Goal: Check status: Check status

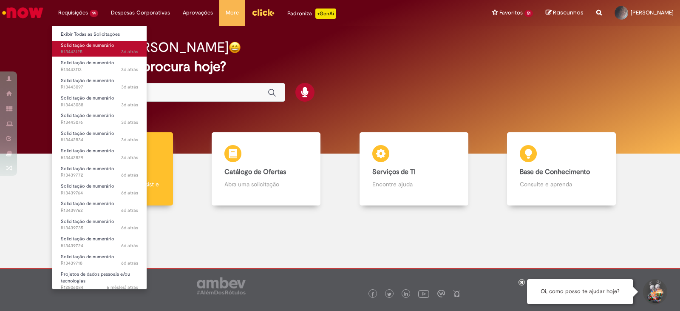
click at [81, 48] on span "Solicitação de numerário" at bounding box center [88, 45] width 54 height 6
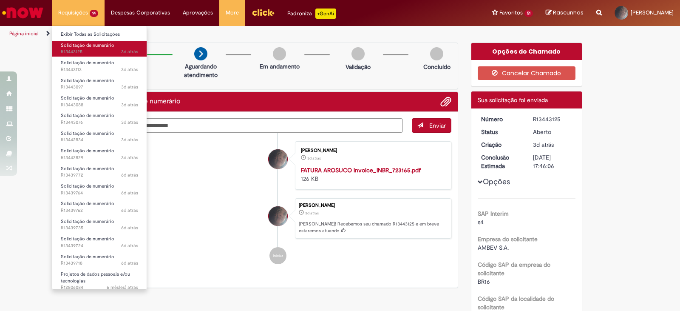
click at [82, 49] on span "3d atrás 3 dias atrás R13443125" at bounding box center [99, 51] width 77 height 7
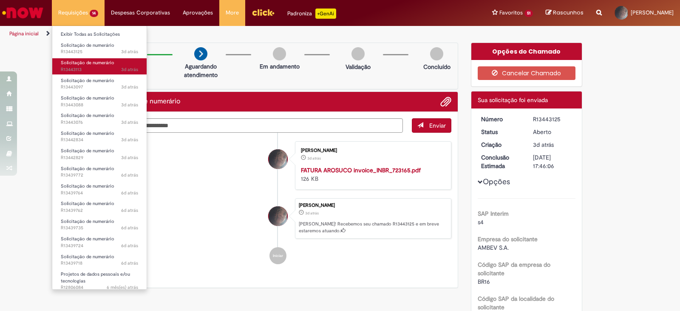
click at [80, 67] on span "3d atrás 3 dias atrás R13443113" at bounding box center [99, 69] width 77 height 7
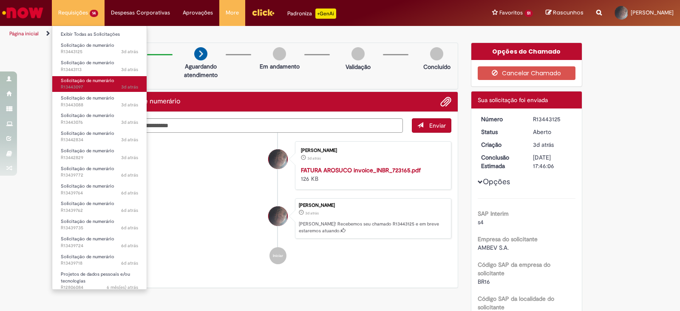
click at [77, 85] on span "3d atrás 3 dias atrás R13443097" at bounding box center [99, 87] width 77 height 7
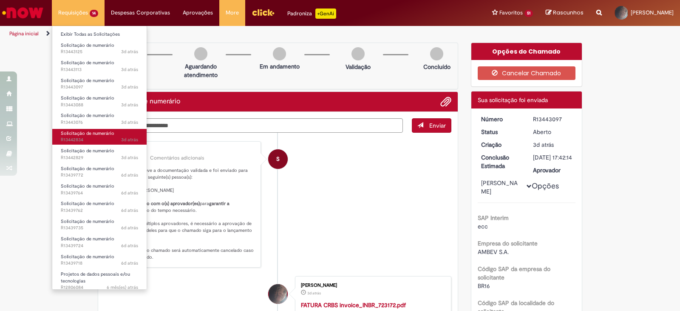
click at [91, 139] on span "3d atrás 3 dias atrás R13442834" at bounding box center [99, 140] width 77 height 7
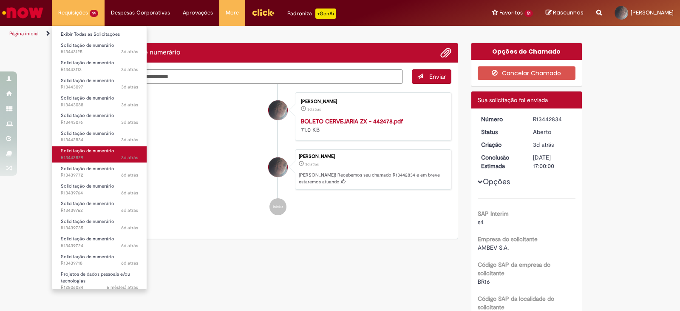
click at [97, 154] on span "Solicitação de numerário" at bounding box center [88, 151] width 54 height 6
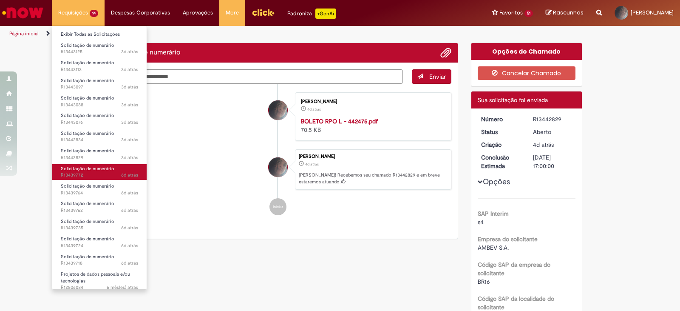
click at [98, 169] on span "Solicitação de numerário" at bounding box center [88, 168] width 54 height 6
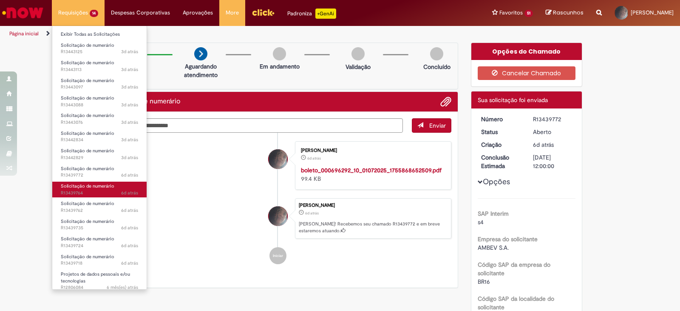
click at [94, 185] on span "Solicitação de numerário" at bounding box center [88, 186] width 54 height 6
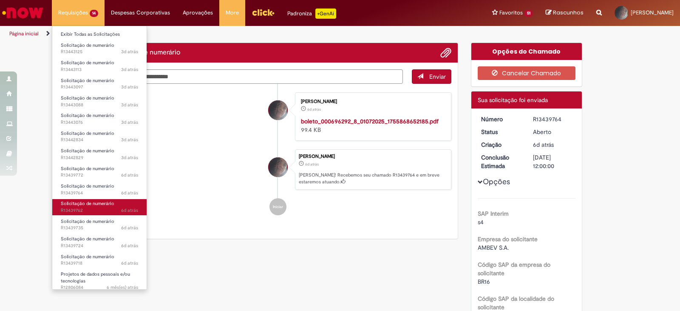
click at [88, 207] on link "Solicitação de numerário 6d atrás 6 dias atrás R13439762" at bounding box center [99, 207] width 94 height 16
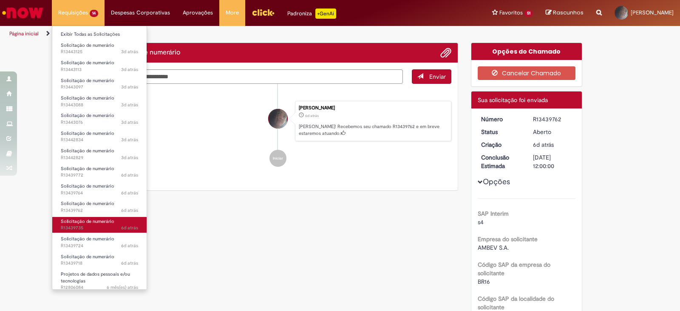
click at [87, 224] on span "Solicitação de numerário" at bounding box center [88, 221] width 54 height 6
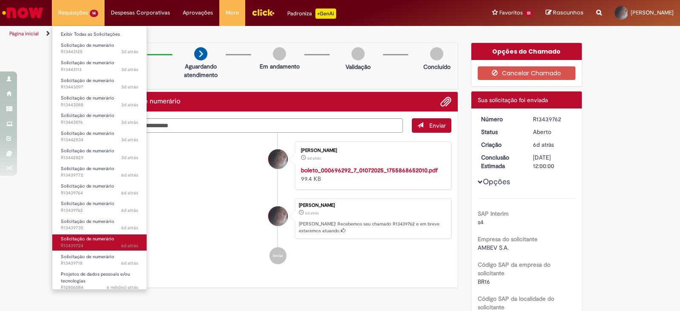
click at [94, 243] on span "6d atrás 6 dias atrás R13439724" at bounding box center [99, 245] width 77 height 7
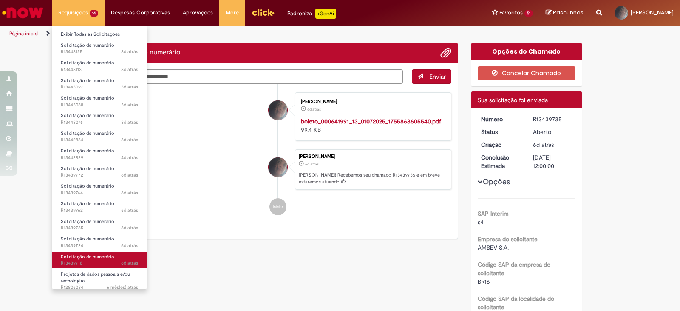
click at [94, 258] on span "Solicitação de numerário" at bounding box center [88, 256] width 54 height 6
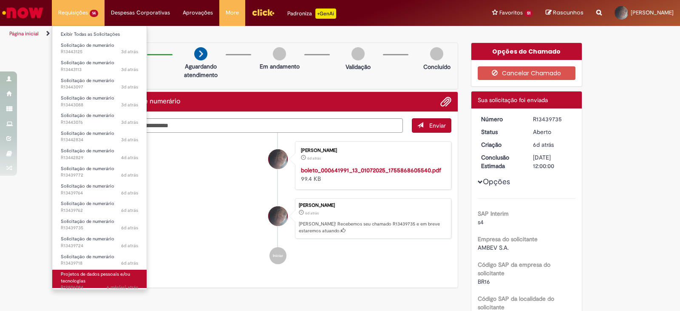
click at [93, 273] on span "Projetos de dados pessoais e/ou tecnologias" at bounding box center [95, 277] width 69 height 13
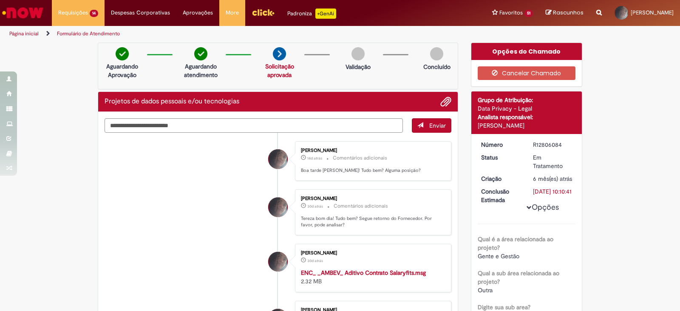
click at [168, 199] on li "[PERSON_NAME] 30d atrás 30 dias atrás Comentários adicionais Tereza bom dia! Tu…" at bounding box center [278, 212] width 347 height 46
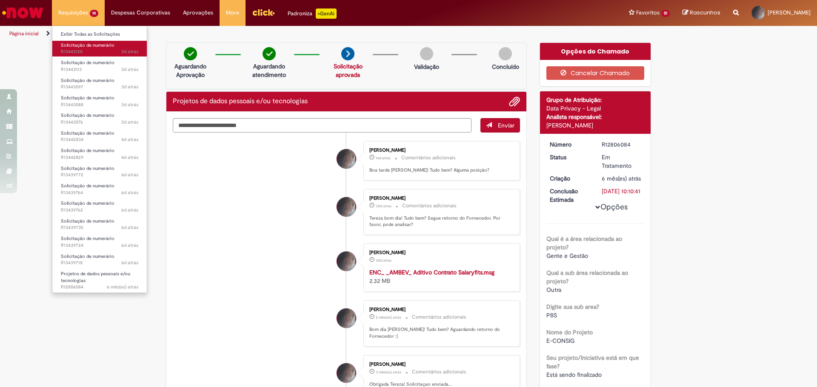
click at [98, 44] on span "Solicitação de numerário" at bounding box center [88, 45] width 54 height 6
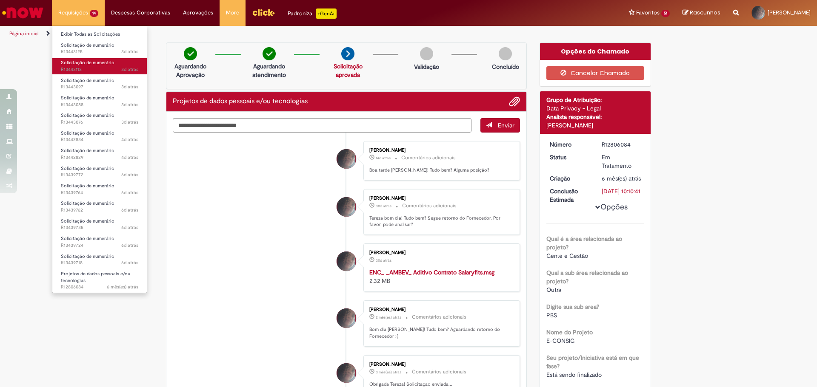
click at [90, 67] on span "3d atrás 3 dias atrás R13443113" at bounding box center [99, 69] width 77 height 7
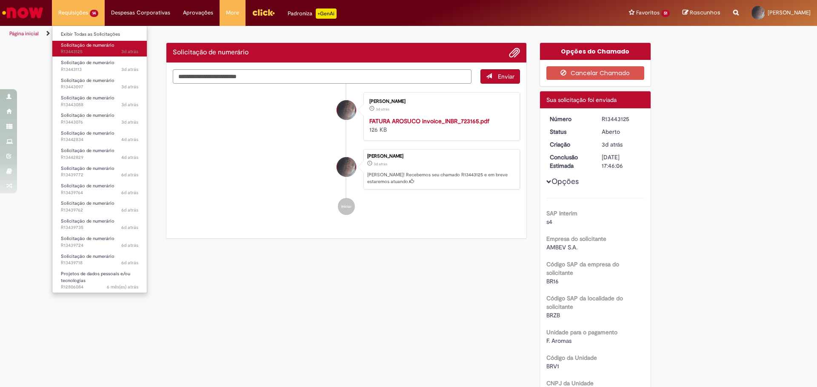
click at [94, 47] on span "Solicitação de numerário" at bounding box center [88, 45] width 54 height 6
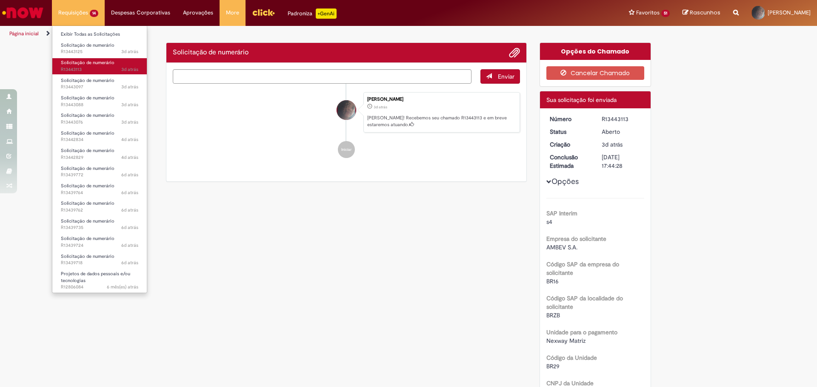
click at [84, 71] on span "3d atrás 3 dias atrás R13443113" at bounding box center [99, 69] width 77 height 7
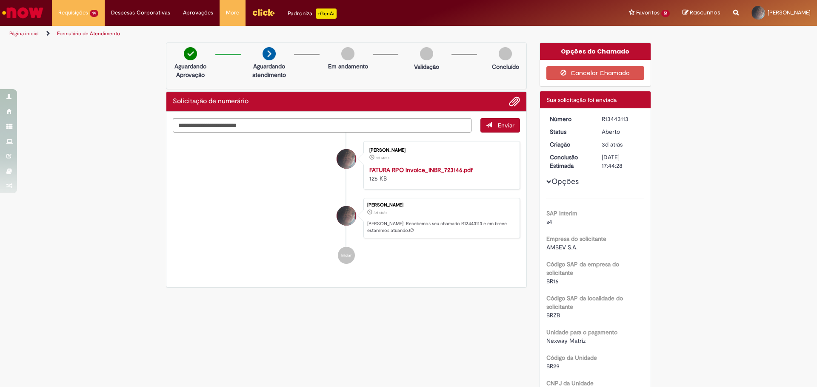
drag, startPoint x: 61, startPoint y: 149, endPoint x: 24, endPoint y: 71, distance: 86.6
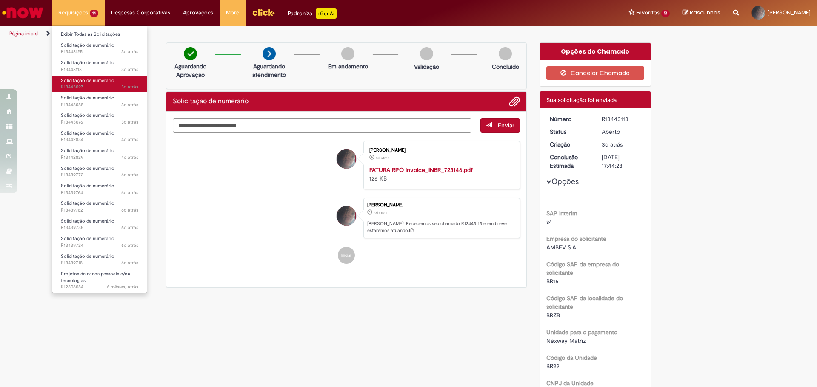
click at [88, 83] on span "Solicitação de numerário" at bounding box center [88, 80] width 54 height 6
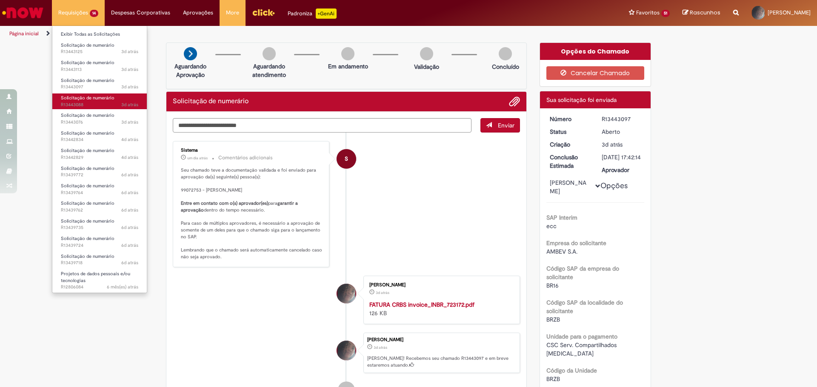
click at [103, 102] on span "3d atrás 3 dias atrás R13443088" at bounding box center [99, 105] width 77 height 7
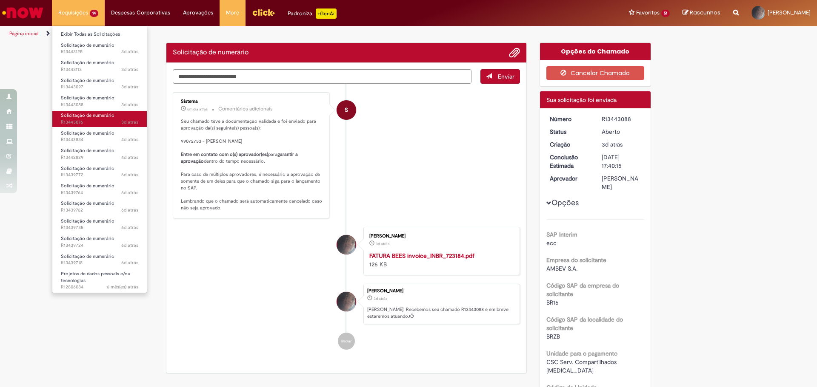
click at [101, 118] on span "Solicitação de numerário" at bounding box center [88, 115] width 54 height 6
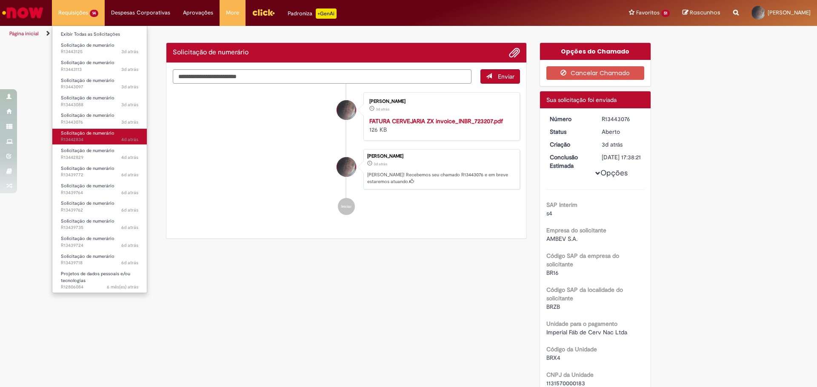
click at [93, 134] on span "Solicitação de numerário" at bounding box center [88, 133] width 54 height 6
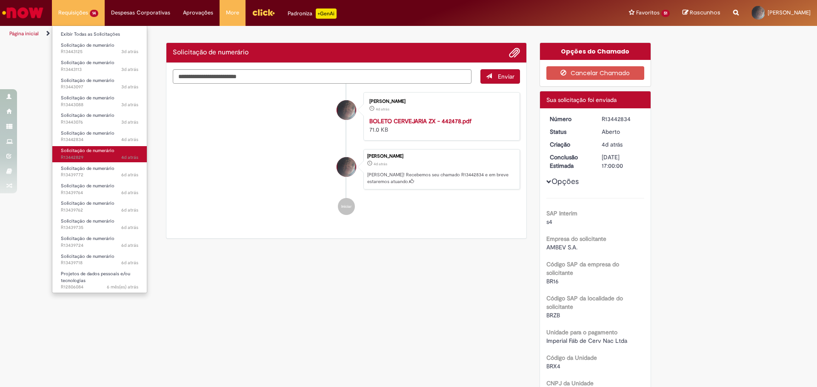
click at [81, 151] on span "Solicitação de numerário" at bounding box center [88, 151] width 54 height 6
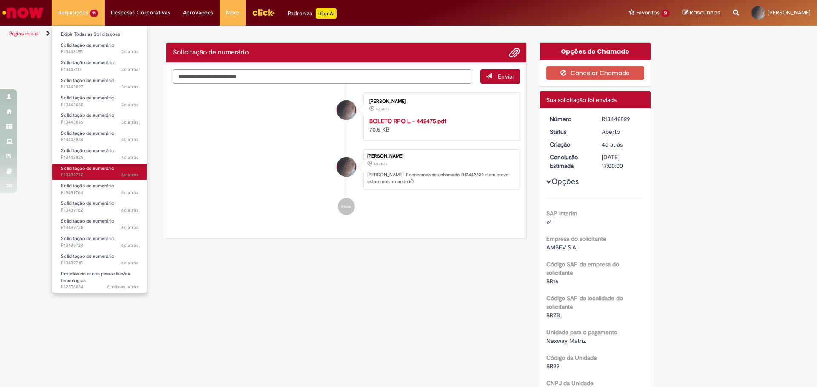
click at [98, 171] on span "Solicitação de numerário" at bounding box center [88, 168] width 54 height 6
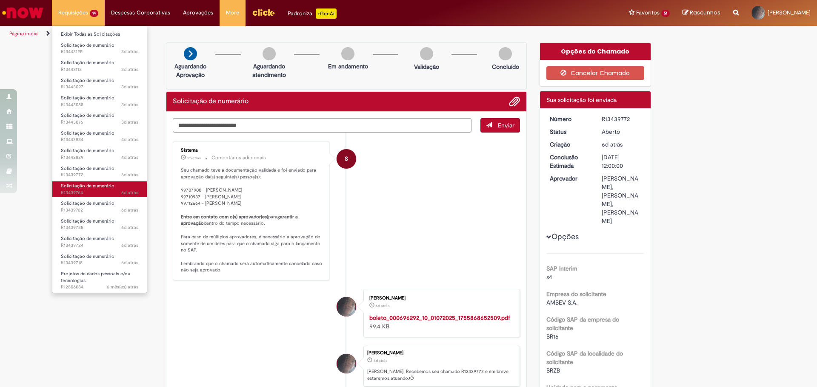
click at [88, 190] on span "6d atrás 6 dias atrás R13439764" at bounding box center [99, 193] width 77 height 7
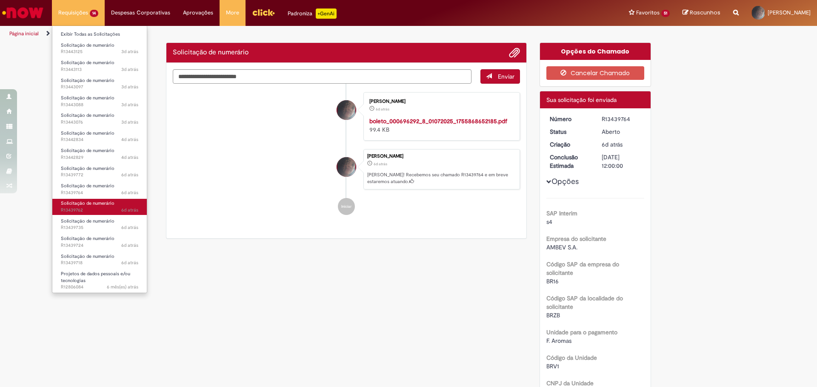
click at [87, 206] on span "Solicitação de numerário" at bounding box center [88, 203] width 54 height 6
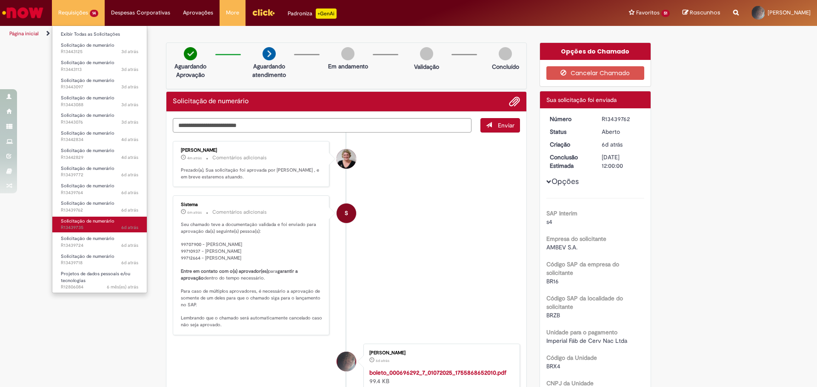
click at [98, 222] on span "Solicitação de numerário" at bounding box center [88, 221] width 54 height 6
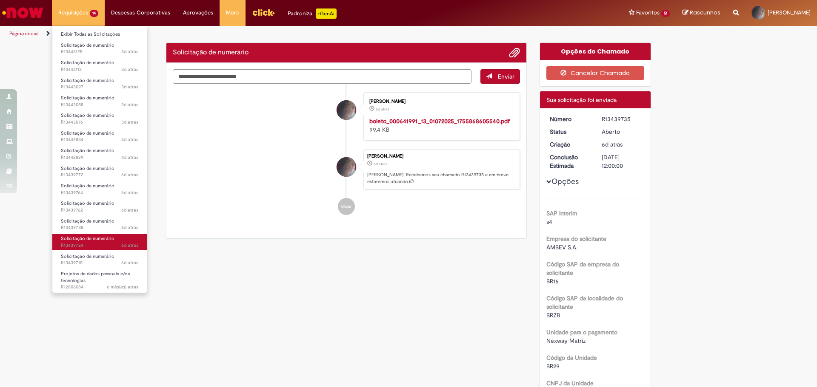
click at [97, 241] on span "Solicitação de numerário" at bounding box center [88, 239] width 54 height 6
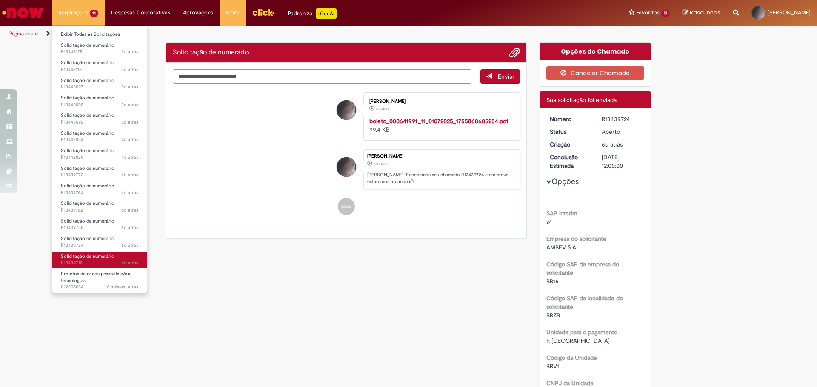
click at [99, 260] on link "Solicitação de numerário 6d atrás 6 dias atrás R13439718" at bounding box center [99, 260] width 94 height 16
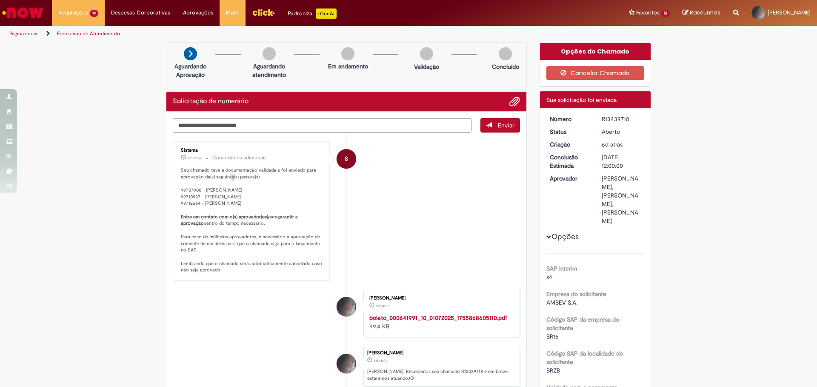
click at [228, 177] on p "Seu chamado teve a documentação validada e foi enviado para aprovação da(s) seg…" at bounding box center [252, 220] width 142 height 107
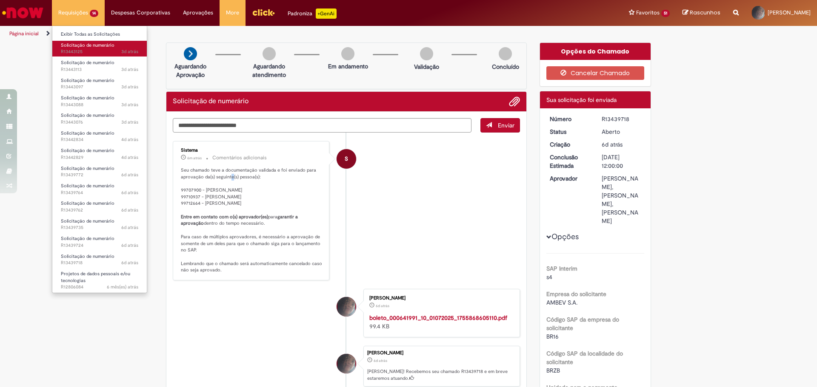
click at [79, 50] on span "3d atrás 3 dias atrás R13443125" at bounding box center [99, 51] width 77 height 7
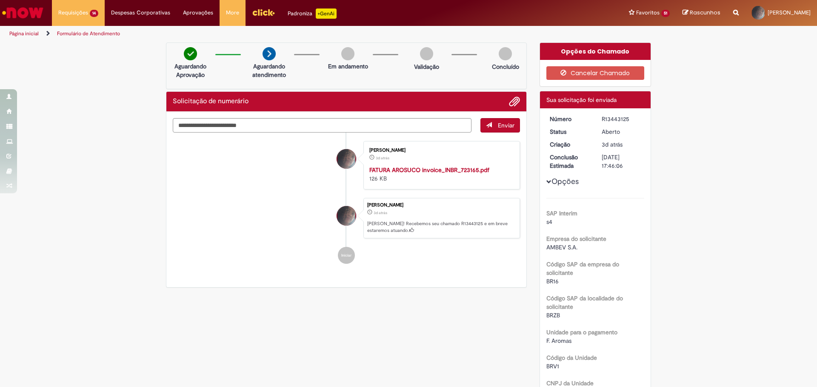
click at [192, 270] on ul "[PERSON_NAME] 3d atrás 3 dias atrás FATURA AROSUCO invoice_INBR_723165.pdf 126 …" at bounding box center [346, 203] width 347 height 140
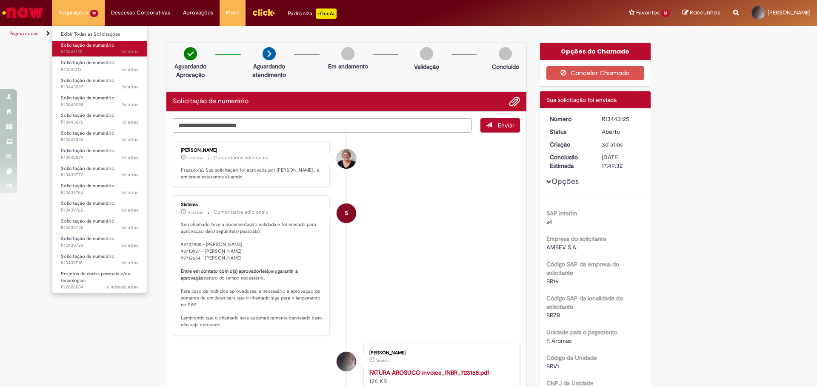
click at [85, 52] on span "3d atrás 3 dias atrás R13443125" at bounding box center [99, 51] width 77 height 7
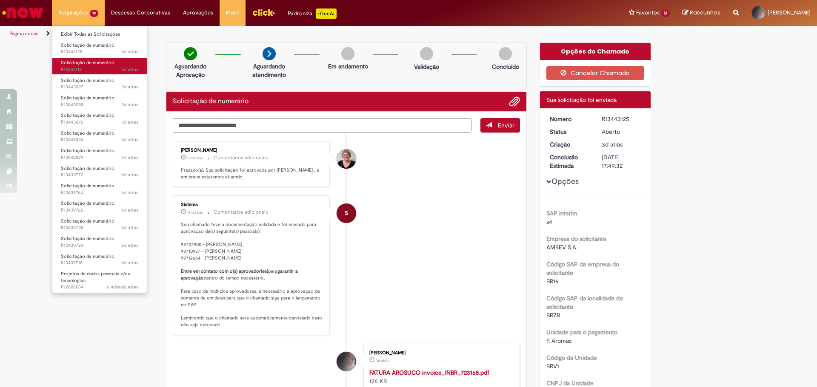
click at [98, 71] on span "3d atrás 3 dias atrás R13443113" at bounding box center [99, 69] width 77 height 7
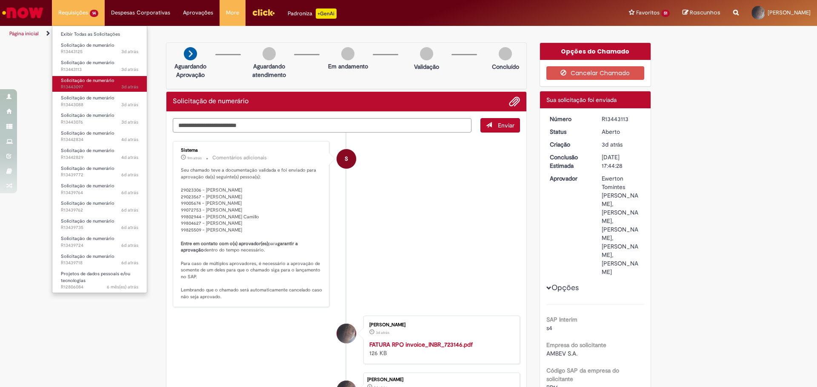
click at [94, 85] on span "3d atrás 3 dias atrás R13443097" at bounding box center [99, 87] width 77 height 7
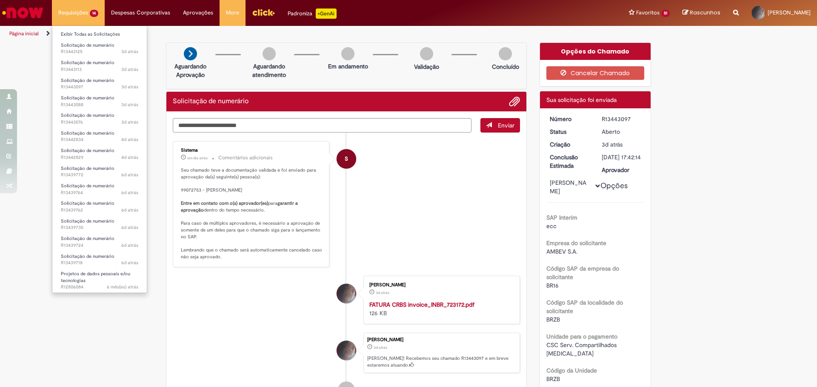
click at [80, 15] on li "Requisições 14 Exibir Todas as Solicitações Solicitação de numerário 3d atrás 3…" at bounding box center [78, 13] width 53 height 26
click at [100, 104] on span "3d atrás 3 dias atrás R13443088" at bounding box center [99, 105] width 77 height 7
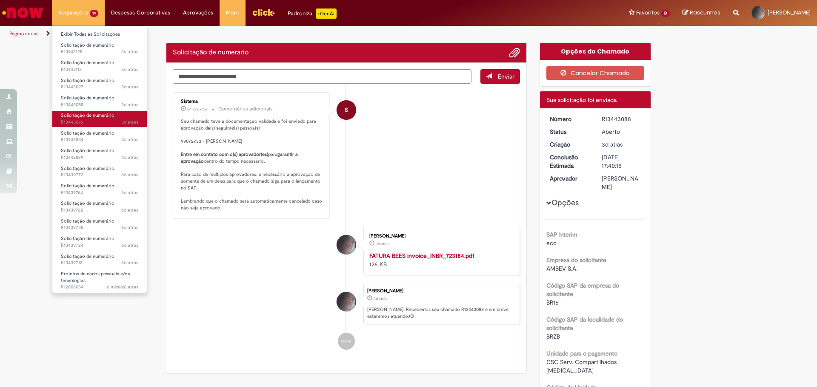
click at [95, 120] on span "3d atrás 3 dias atrás R13443076" at bounding box center [99, 122] width 77 height 7
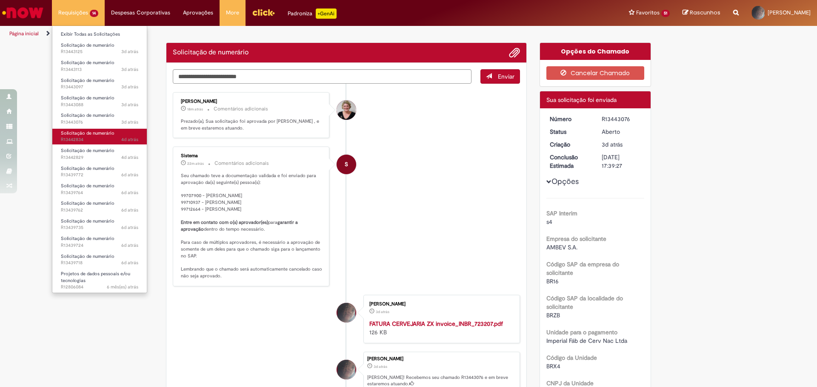
click at [91, 138] on span "4d atrás 4 dias atrás R13442834" at bounding box center [99, 140] width 77 height 7
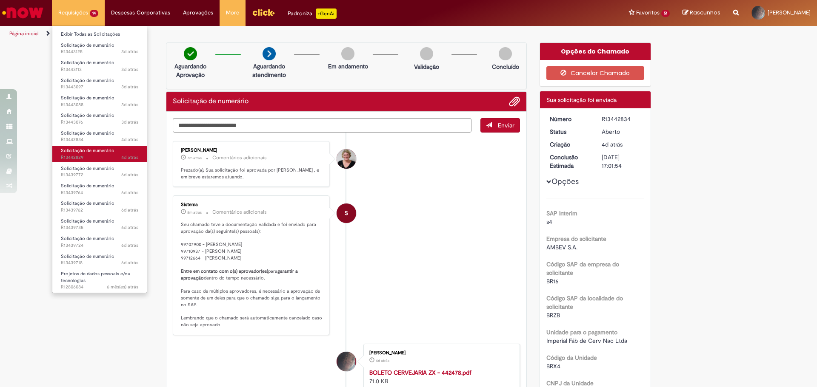
click at [115, 153] on link "Solicitação de numerário 4d atrás 4 dias atrás R13442829" at bounding box center [99, 154] width 94 height 16
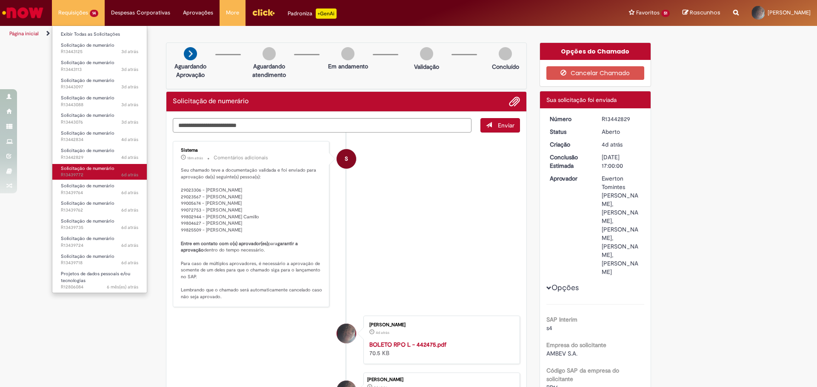
click at [100, 166] on span "Solicitação de numerário" at bounding box center [88, 168] width 54 height 6
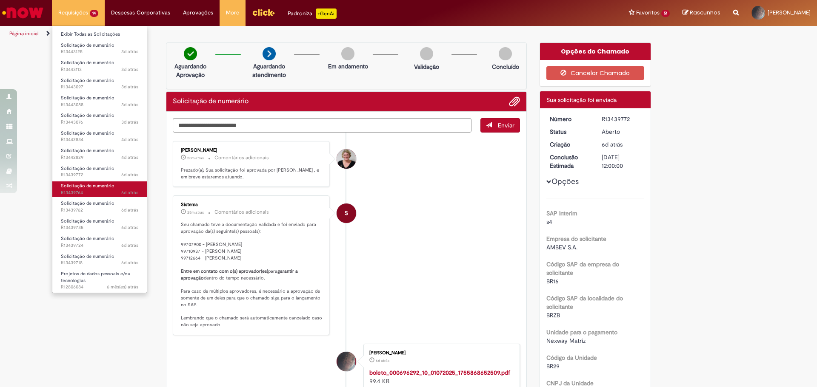
click at [95, 191] on span "6d atrás 6 dias atrás R13439764" at bounding box center [99, 193] width 77 height 7
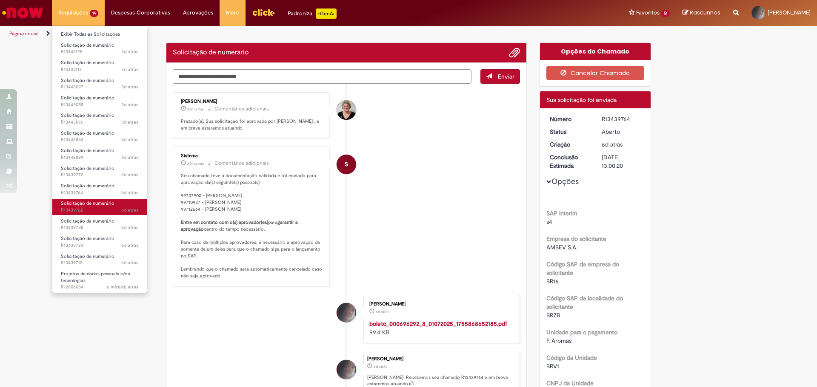
click at [91, 205] on span "Solicitação de numerário" at bounding box center [88, 203] width 54 height 6
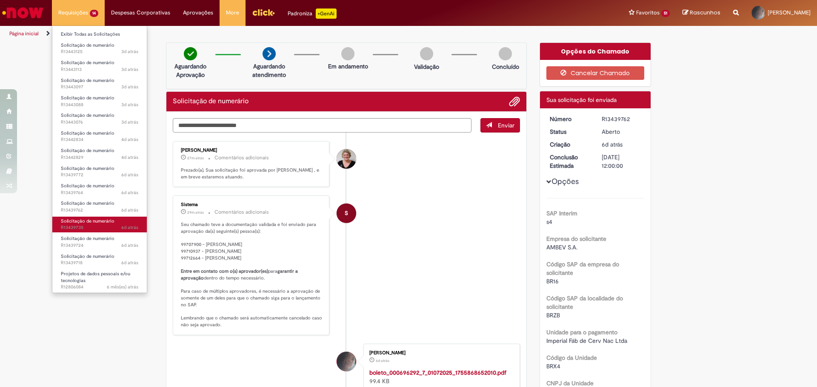
click at [101, 224] on span "Solicitação de numerário" at bounding box center [88, 221] width 54 height 6
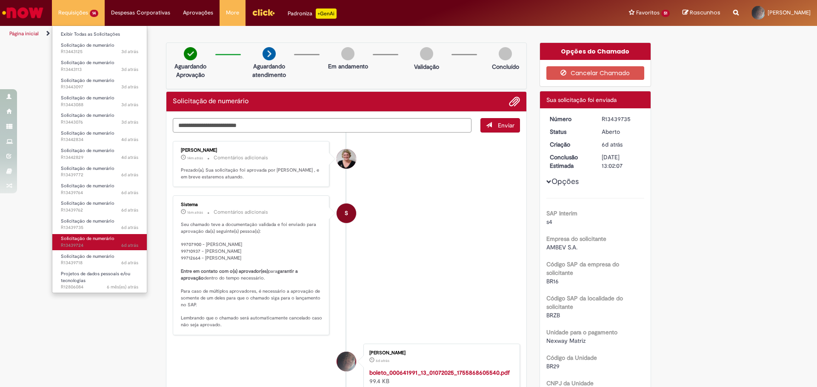
click at [105, 240] on span "Solicitação de numerário" at bounding box center [88, 239] width 54 height 6
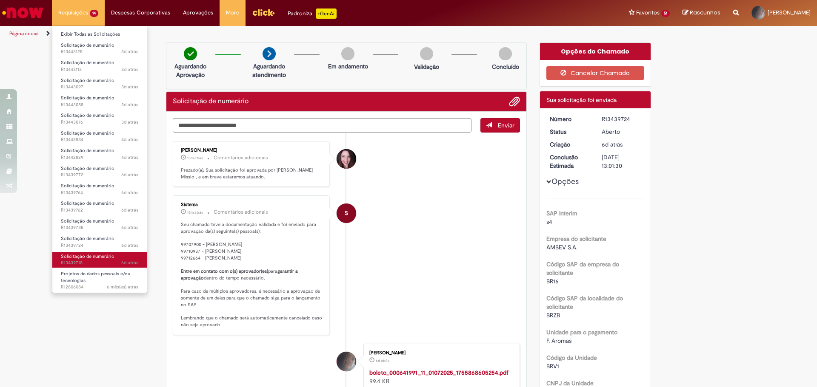
click at [100, 261] on span "6d atrás 6 dias atrás R13439718" at bounding box center [99, 263] width 77 height 7
